Goal: Task Accomplishment & Management: Manage account settings

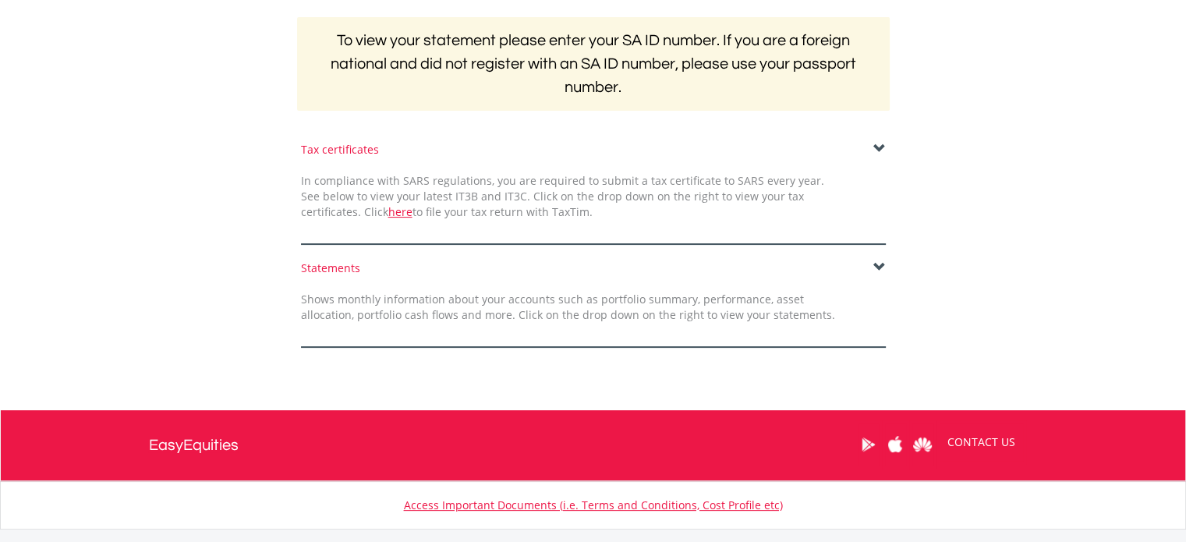
scroll to position [312, 0]
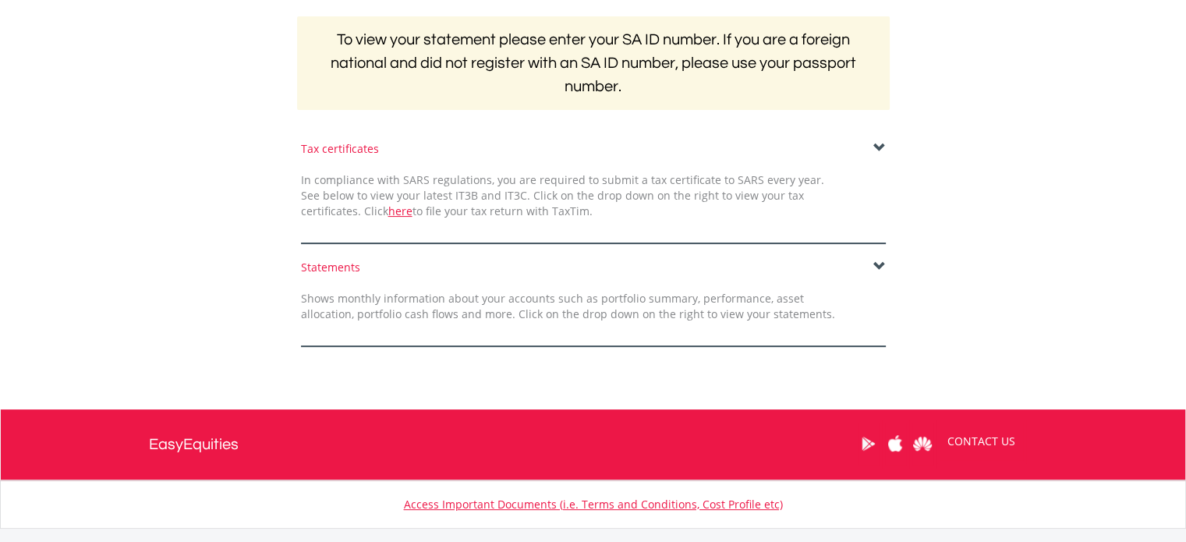
click at [873, 147] on span at bounding box center [879, 148] width 12 height 12
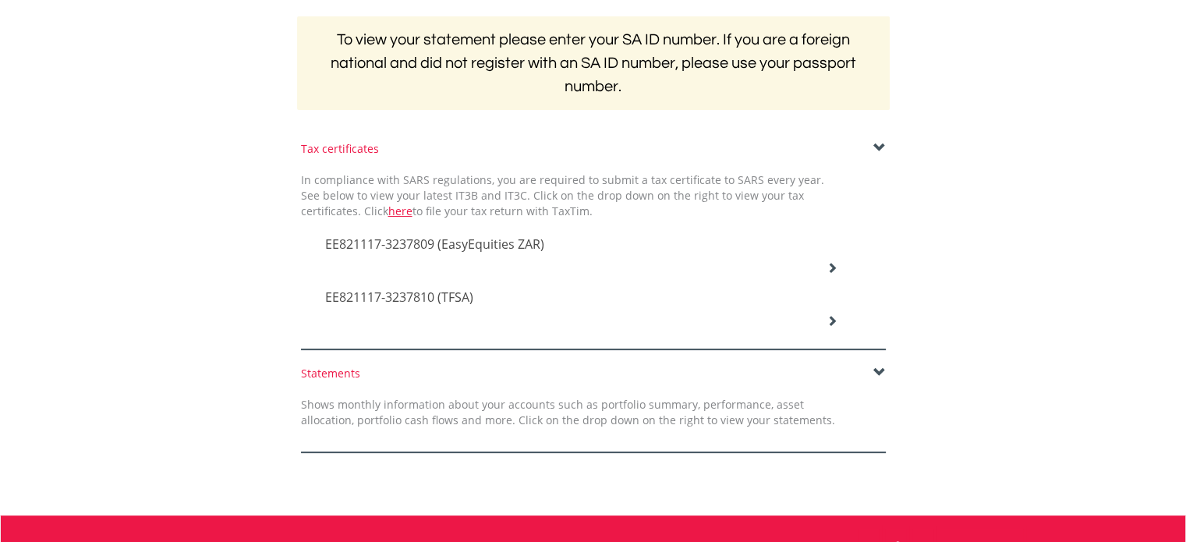
click at [406, 241] on span "EE821117-3237809 (EasyEquities ZAR)" at bounding box center [434, 243] width 219 height 17
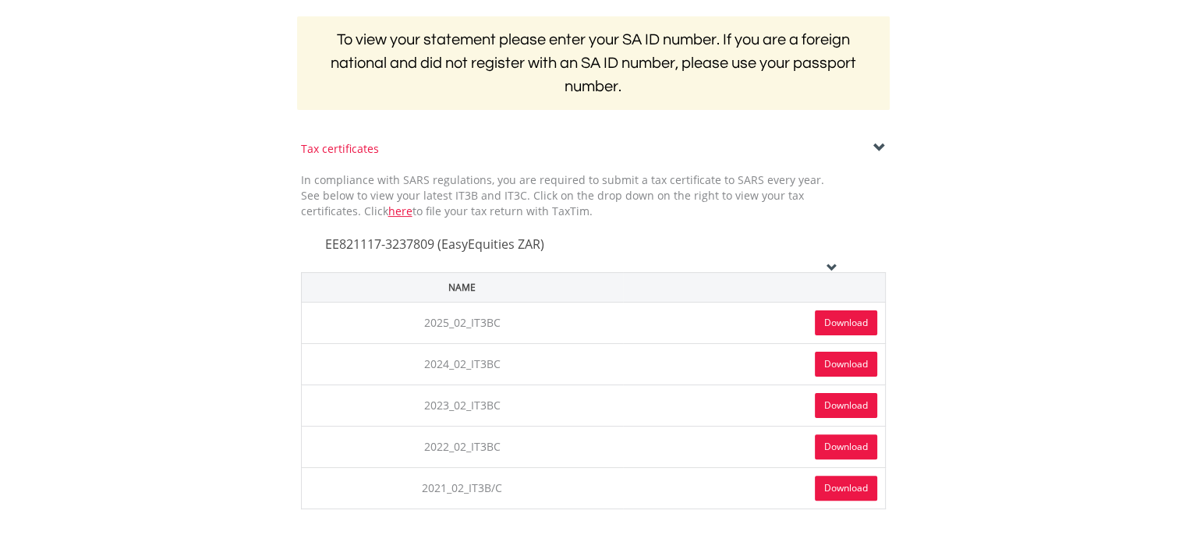
click at [847, 321] on link "Download" at bounding box center [846, 322] width 62 height 25
click at [831, 264] on icon at bounding box center [831, 267] width 11 height 11
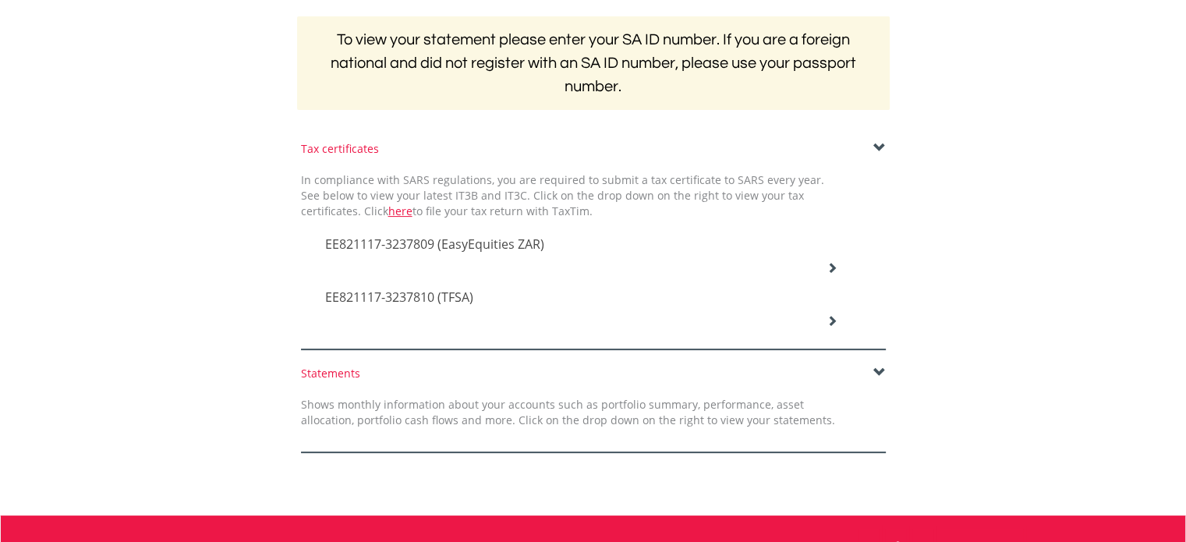
click at [836, 317] on icon at bounding box center [831, 320] width 11 height 11
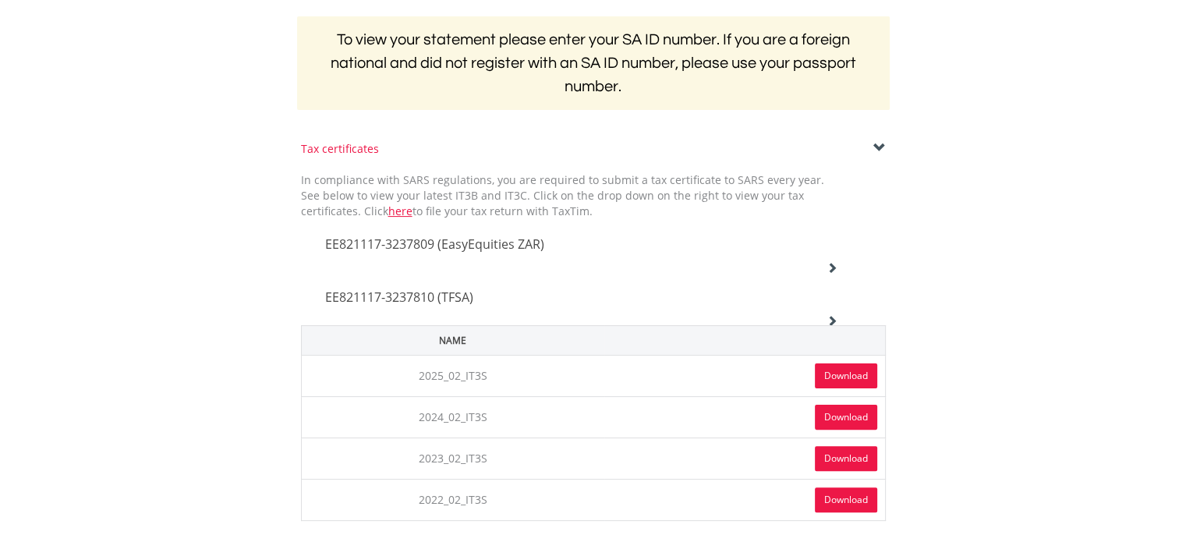
click at [851, 372] on link "Download" at bounding box center [846, 375] width 62 height 25
click at [833, 319] on icon at bounding box center [831, 320] width 11 height 11
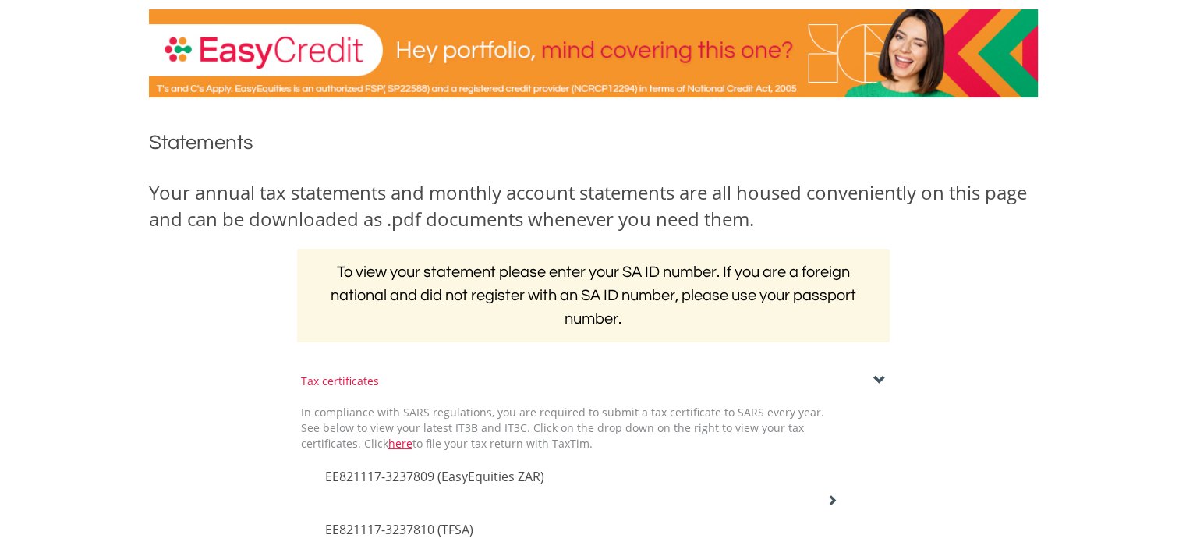
scroll to position [0, 0]
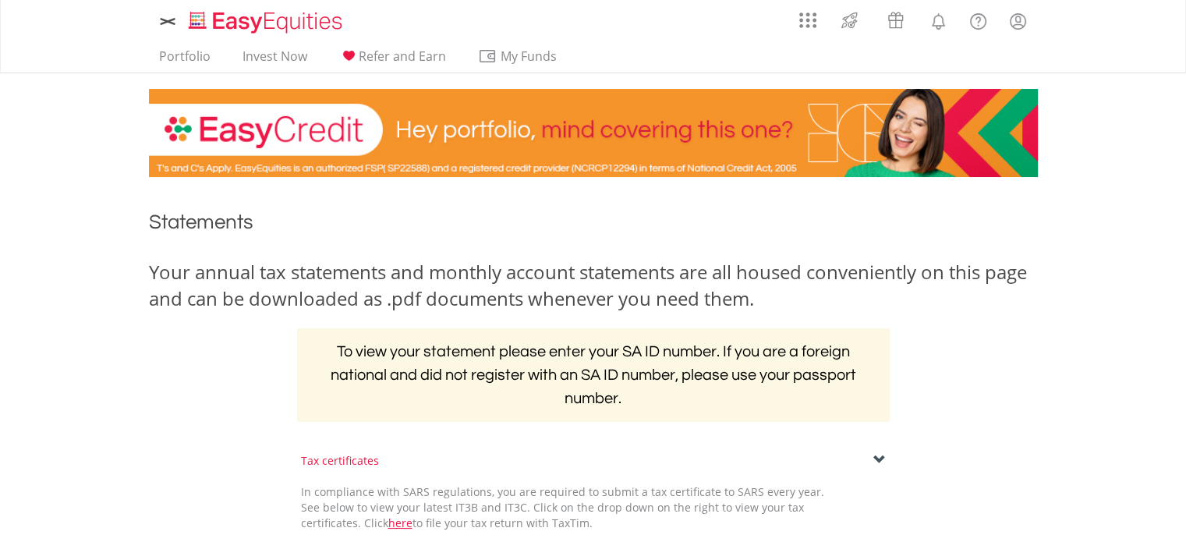
click at [396, 233] on h1 "Statements" at bounding box center [593, 225] width 889 height 35
click at [196, 55] on link "Portfolio" at bounding box center [185, 60] width 64 height 24
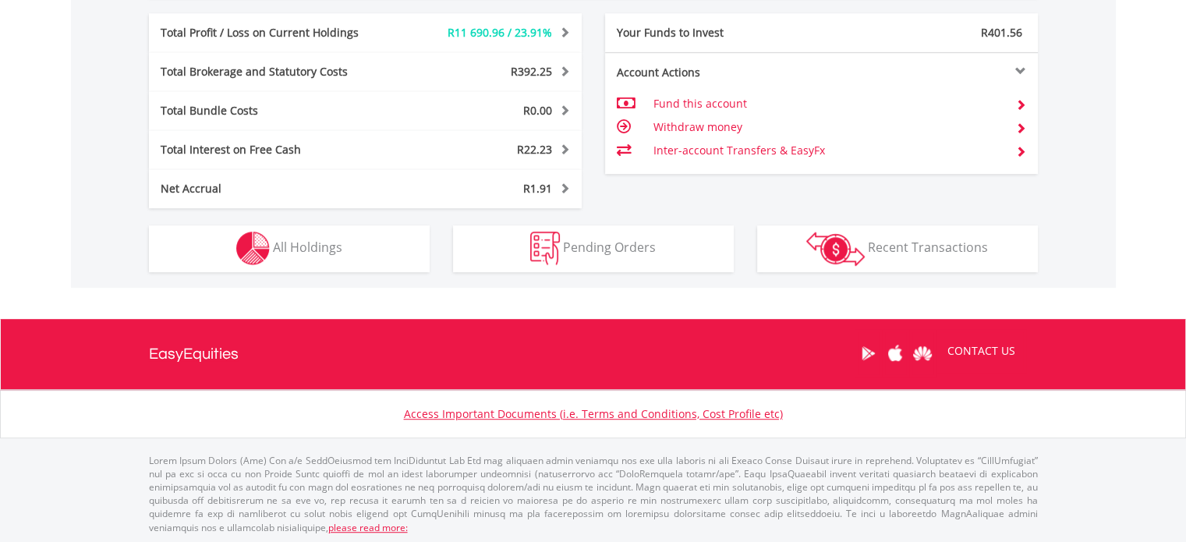
scroll to position [150, 296]
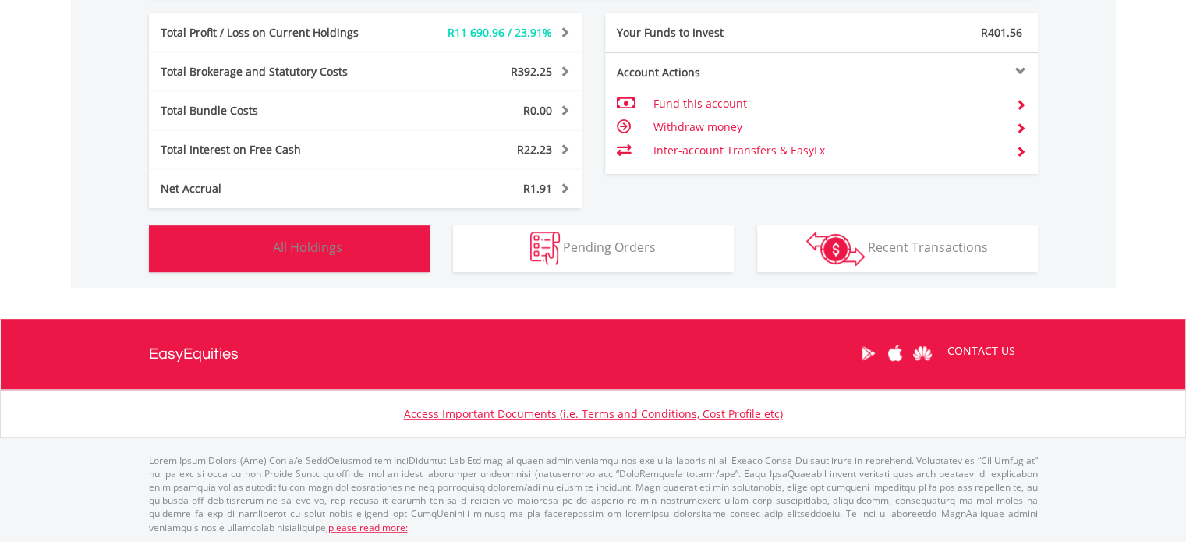
click at [298, 242] on span "All Holdings" at bounding box center [307, 247] width 69 height 17
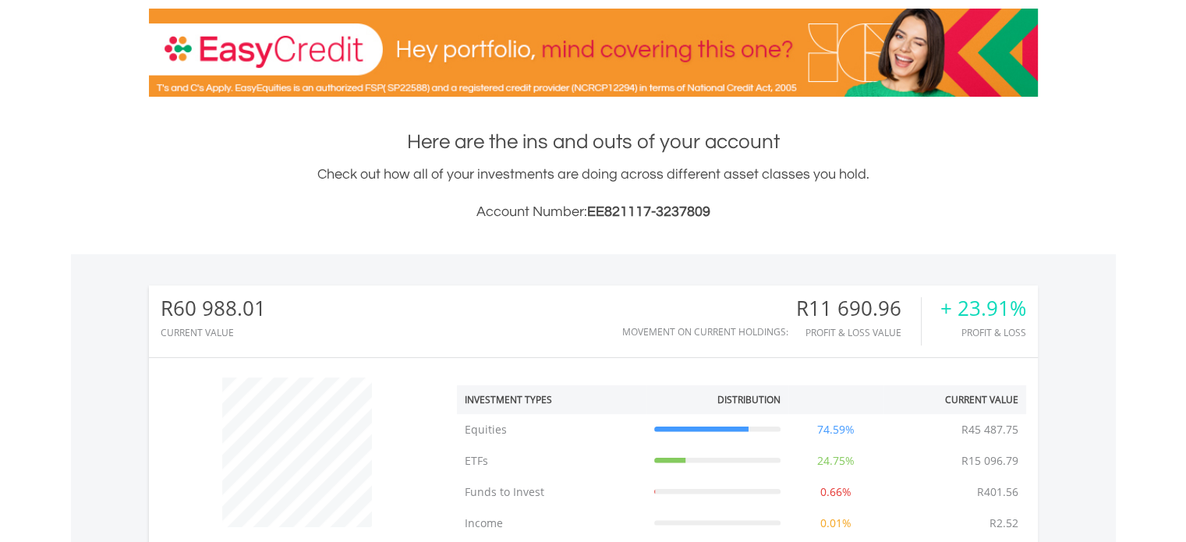
scroll to position [94, 0]
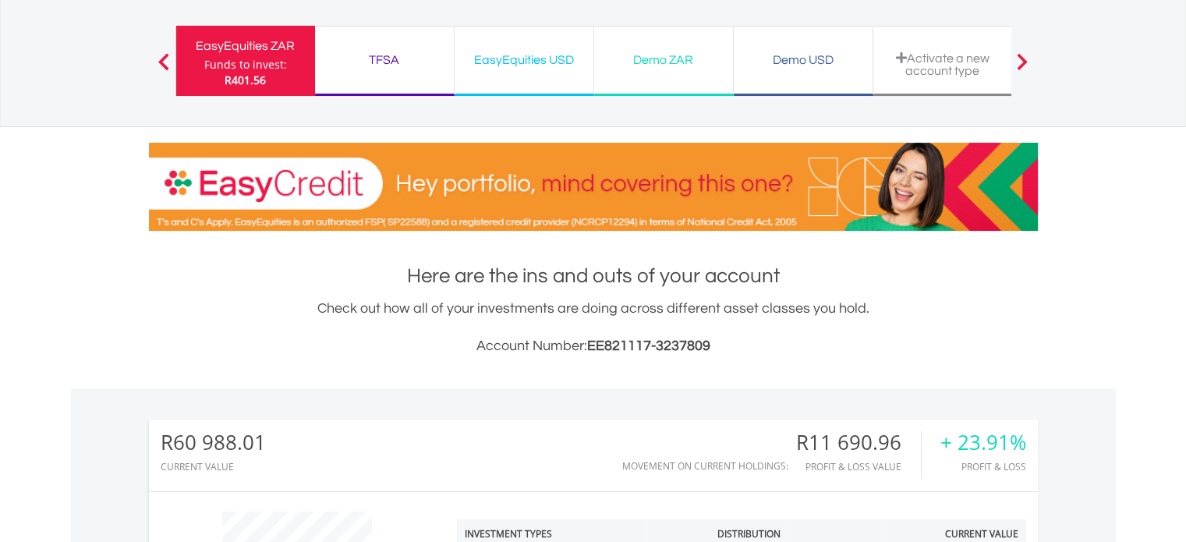
click at [377, 60] on div "TFSA" at bounding box center [384, 60] width 120 height 22
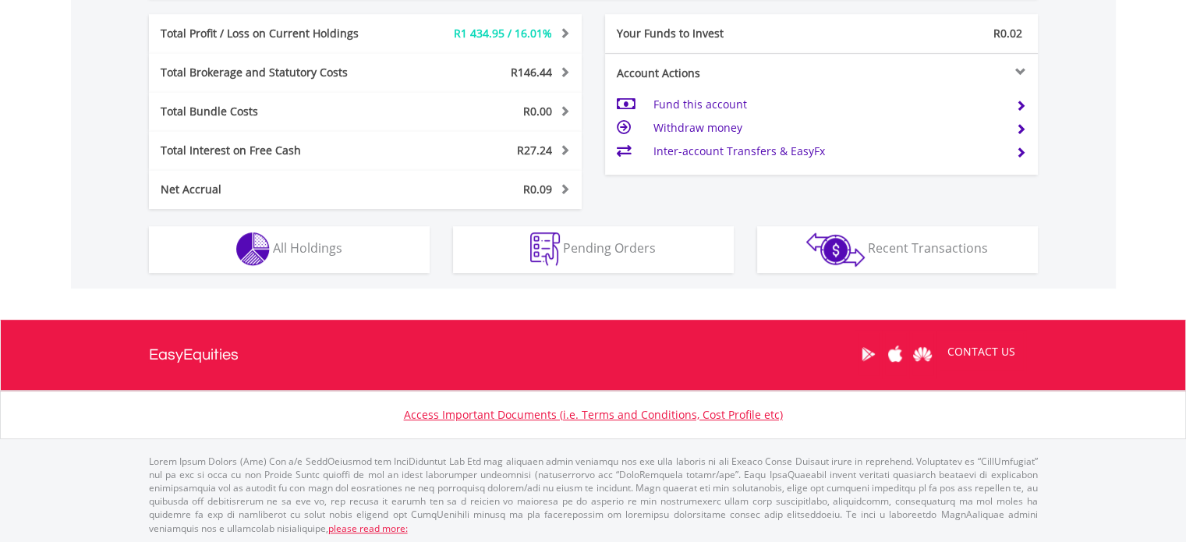
scroll to position [837, 0]
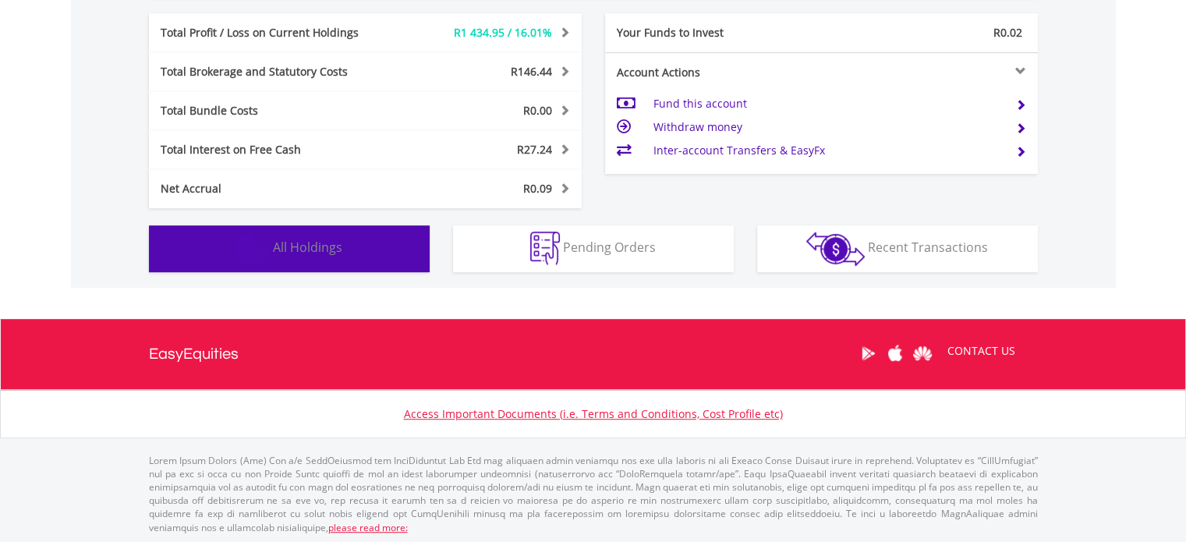
click at [349, 242] on button "Holdings All Holdings" at bounding box center [289, 248] width 281 height 47
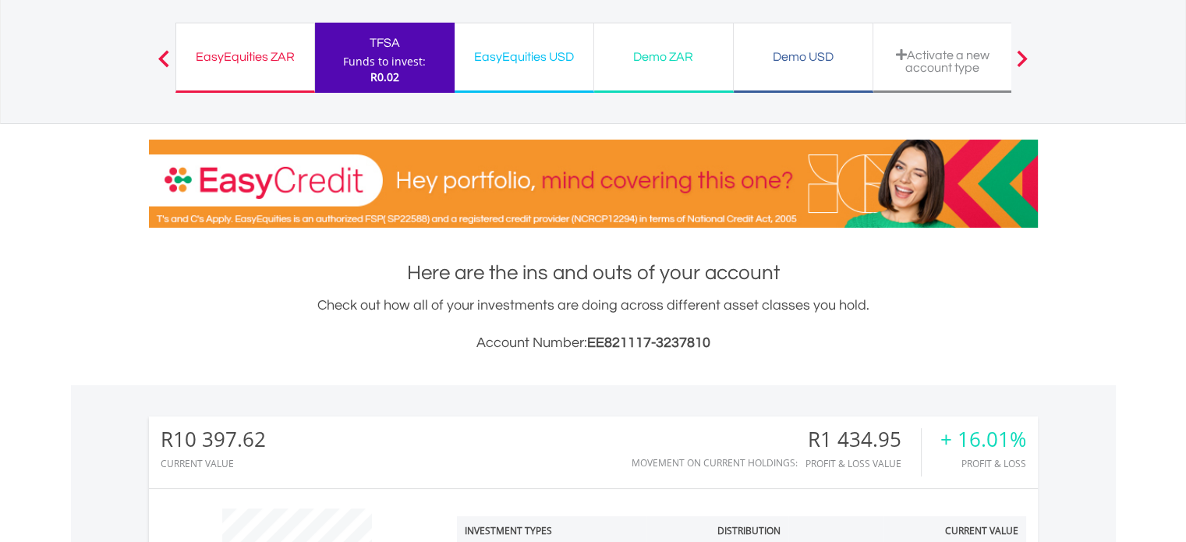
scroll to position [0, 0]
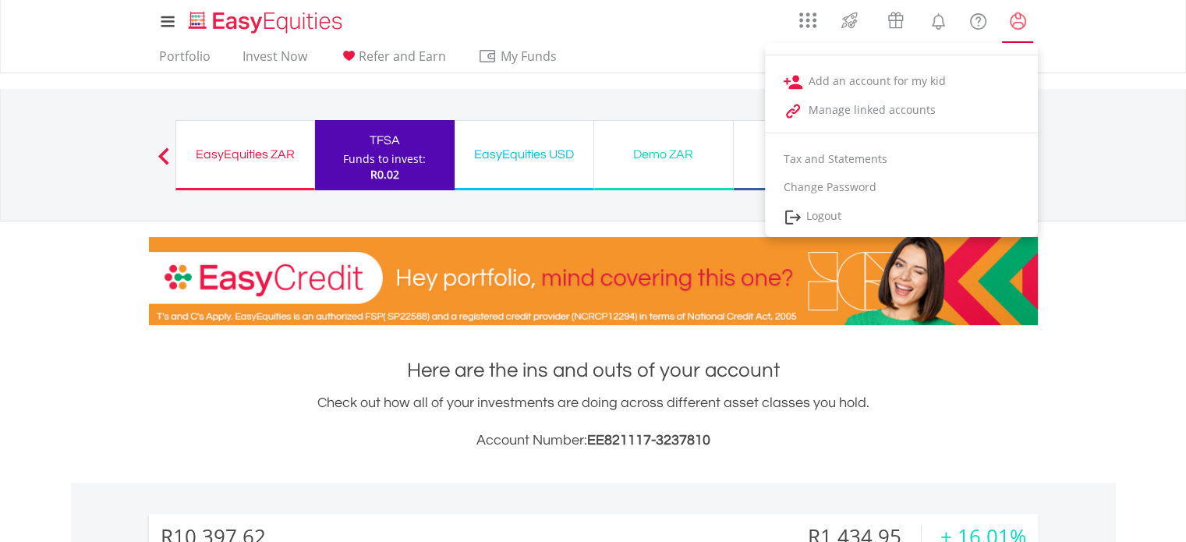
click at [1018, 21] on lord-icon "My Profile" at bounding box center [1017, 21] width 19 height 19
click at [1015, 24] on lord-icon "My Profile" at bounding box center [1017, 21] width 19 height 19
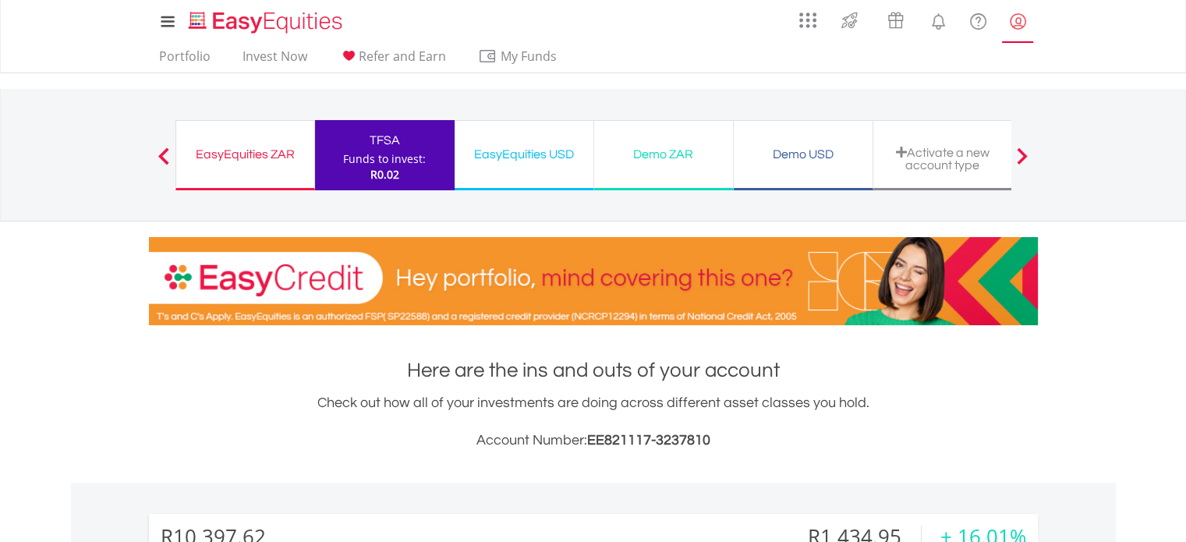
click at [1017, 22] on lord-icon "My Profile" at bounding box center [1017, 21] width 19 height 19
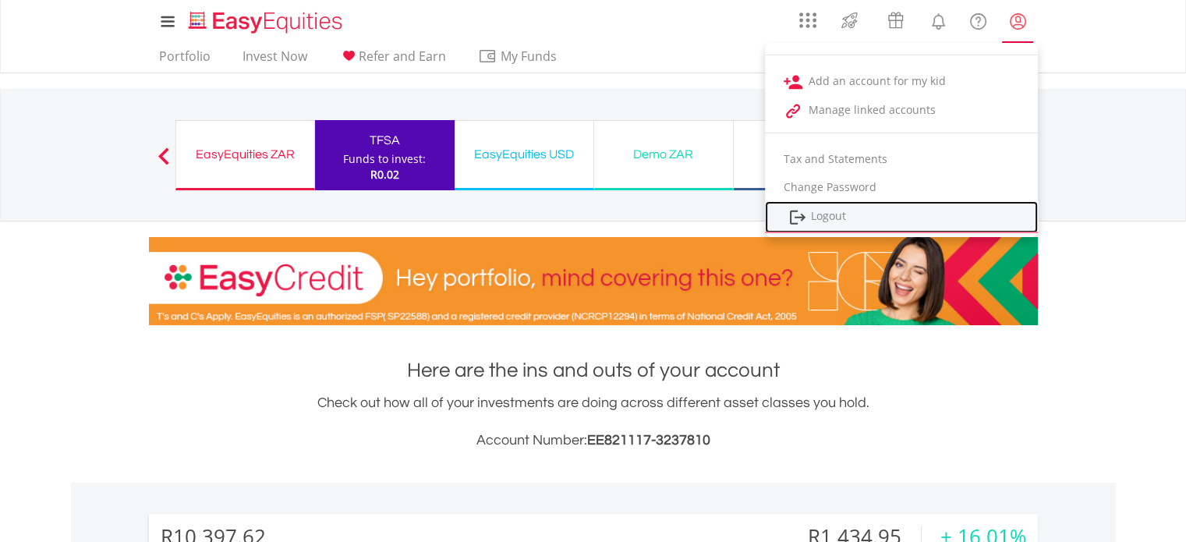
click at [832, 221] on link "Logout" at bounding box center [901, 217] width 273 height 32
